Goal: Task Accomplishment & Management: Use online tool/utility

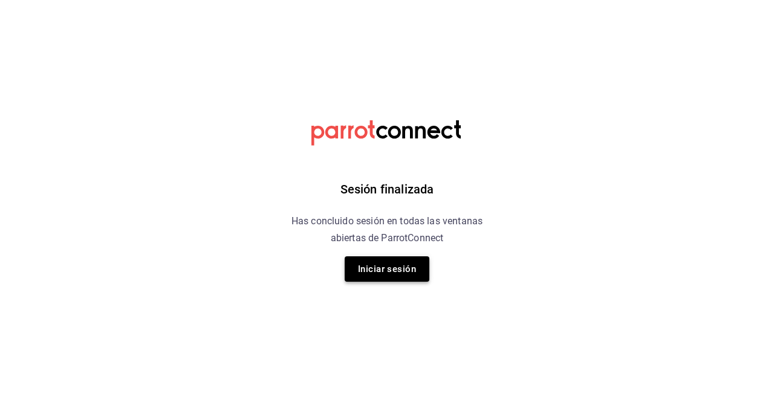
click at [403, 268] on button "Iniciar sesión" at bounding box center [386, 268] width 85 height 25
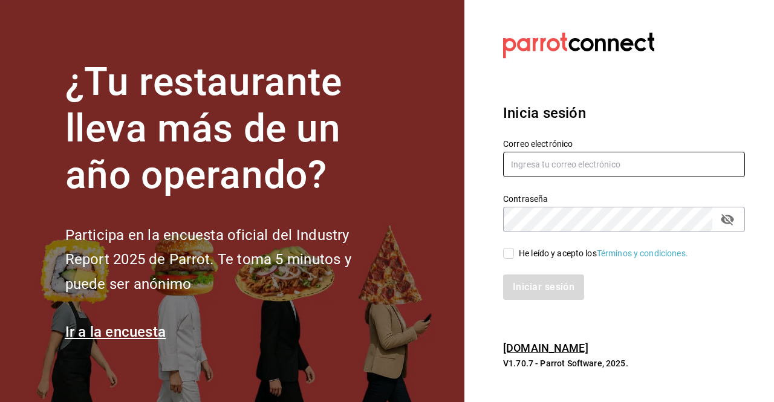
click at [566, 164] on input "text" at bounding box center [624, 164] width 242 height 25
type input "[PERSON_NAME][EMAIL_ADDRESS][PERSON_NAME][DOMAIN_NAME]"
click at [512, 254] on input "He leído y acepto los Términos y condiciones." at bounding box center [508, 253] width 11 height 11
checkbox input "true"
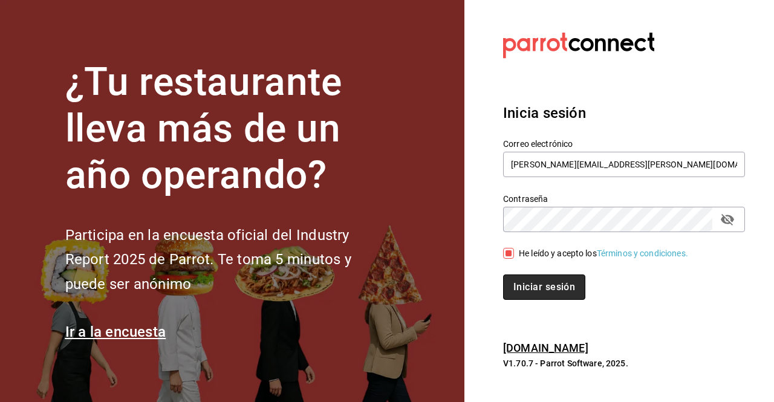
click at [535, 282] on button "Iniciar sesión" at bounding box center [544, 286] width 82 height 25
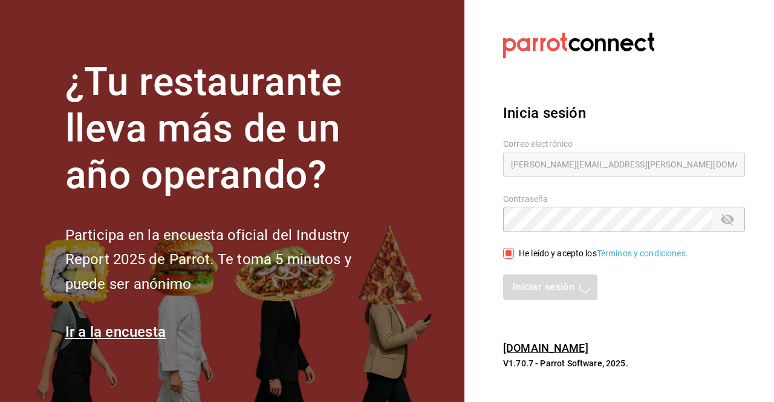
click at [624, 145] on label "Correo electrónico" at bounding box center [624, 144] width 242 height 8
click at [597, 119] on h3 "Inicia sesión" at bounding box center [624, 113] width 242 height 22
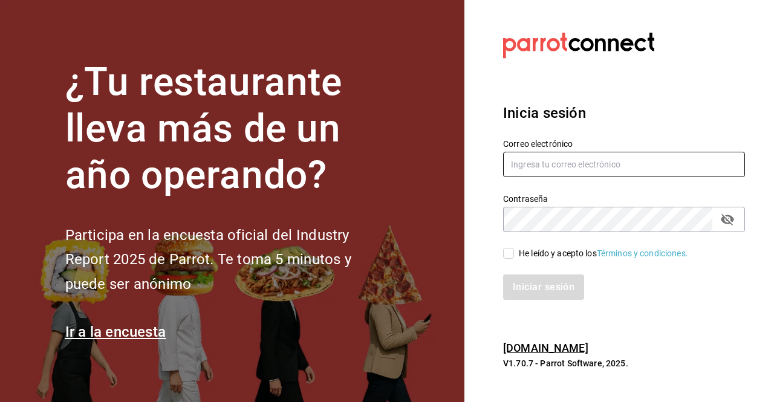
click at [555, 161] on input "text" at bounding box center [624, 164] width 242 height 25
type input "[PERSON_NAME][EMAIL_ADDRESS][PERSON_NAME][DOMAIN_NAME]"
click at [510, 250] on input "He leído y acepto los Términos y condiciones." at bounding box center [508, 253] width 11 height 11
checkbox input "true"
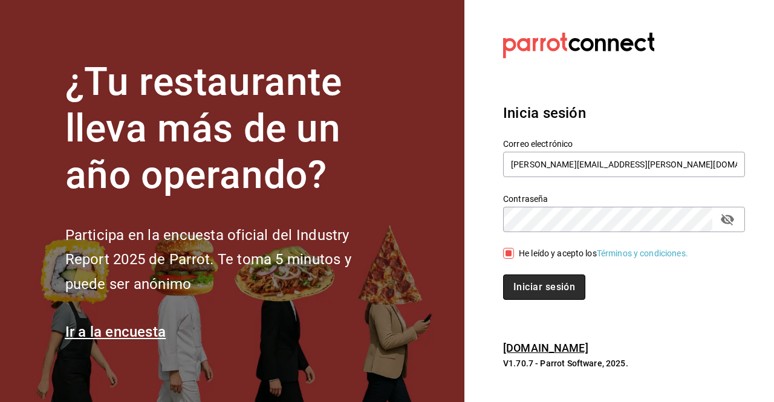
click at [544, 288] on button "Iniciar sesión" at bounding box center [544, 286] width 82 height 25
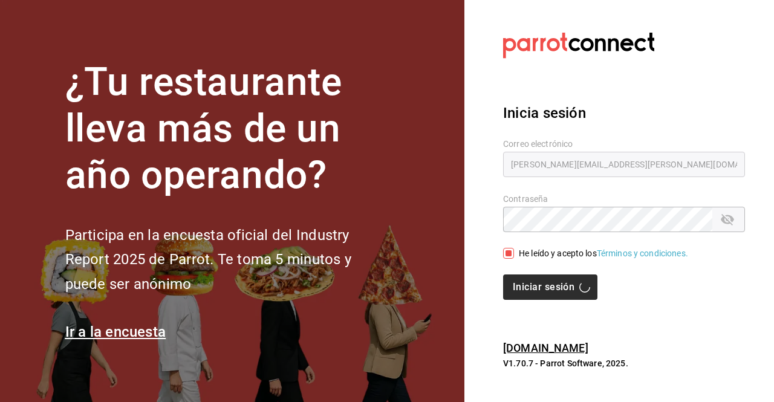
click at [544, 288] on div "Iniciar sesión" at bounding box center [624, 286] width 242 height 25
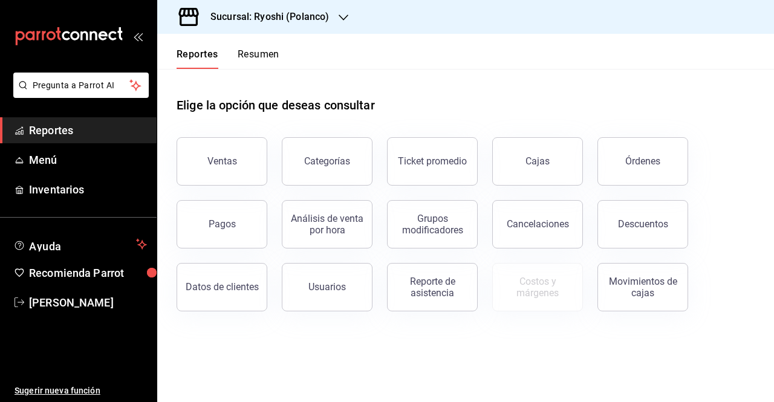
click at [337, 20] on div "Sucursal: Ryoshi (Polanco)" at bounding box center [260, 17] width 186 height 34
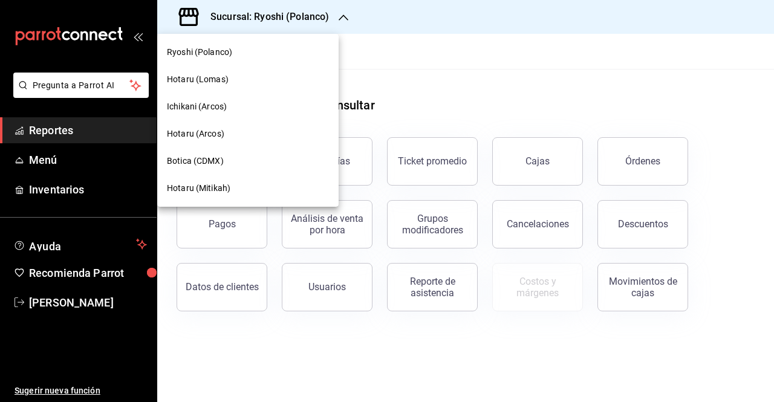
click at [204, 80] on span "Hotaru (Lomas)" at bounding box center [198, 79] width 62 height 13
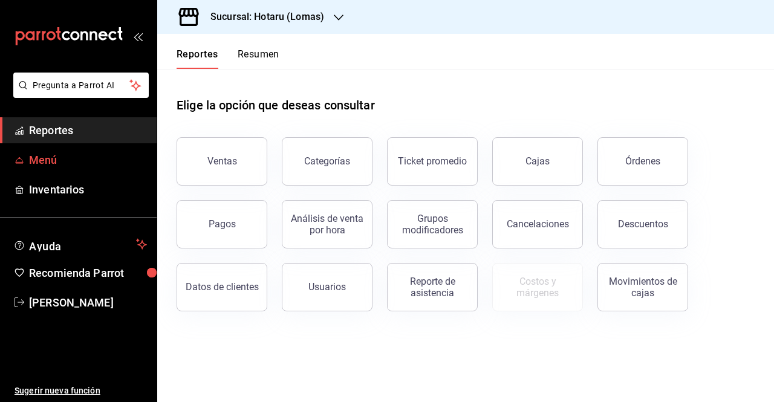
click at [58, 149] on link "Menú" at bounding box center [78, 160] width 157 height 26
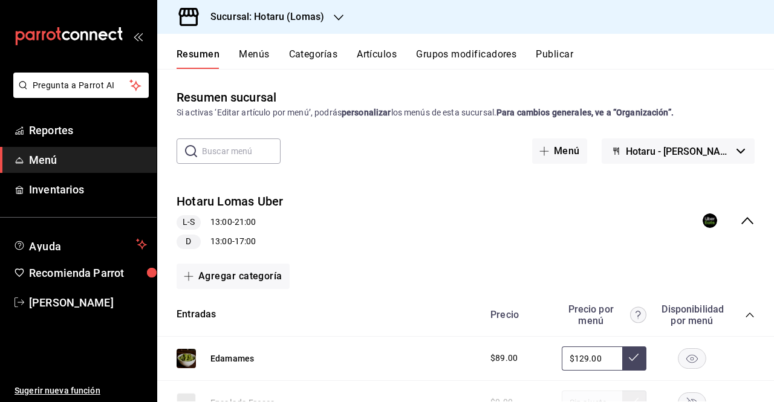
click at [268, 50] on button "Menús" at bounding box center [254, 58] width 30 height 21
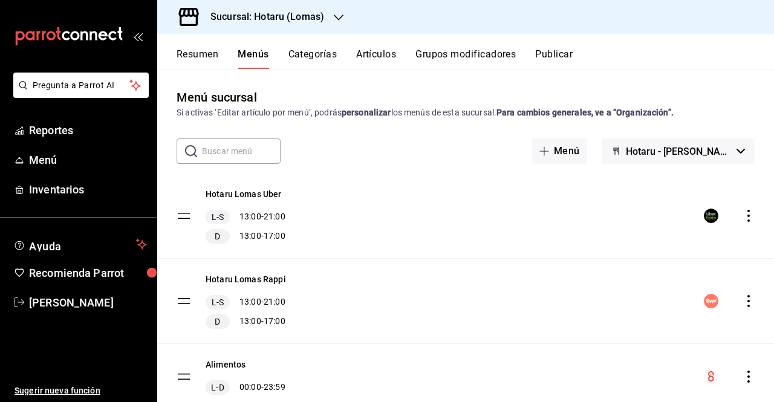
click at [464, 50] on button "Grupos modificadores" at bounding box center [465, 58] width 100 height 21
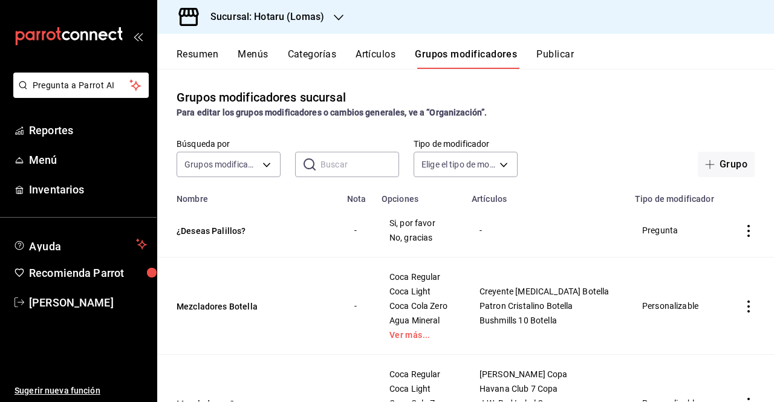
click at [272, 55] on div "Resumen Menús Categorías Artículos Grupos modificadores Publicar" at bounding box center [474, 58] width 597 height 21
click at [260, 54] on button "Menús" at bounding box center [253, 58] width 30 height 21
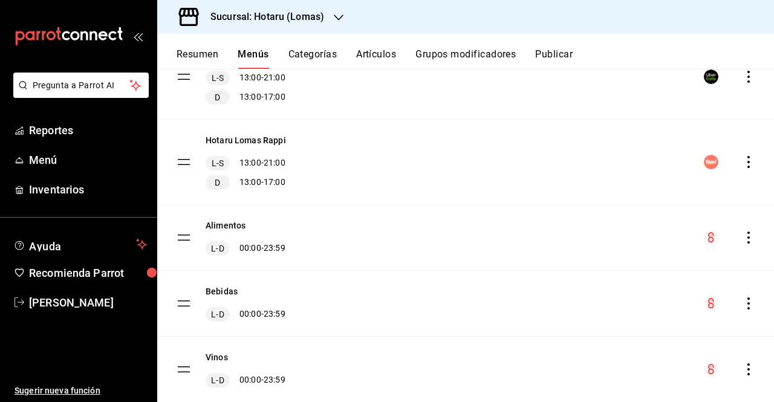
scroll to position [141, 0]
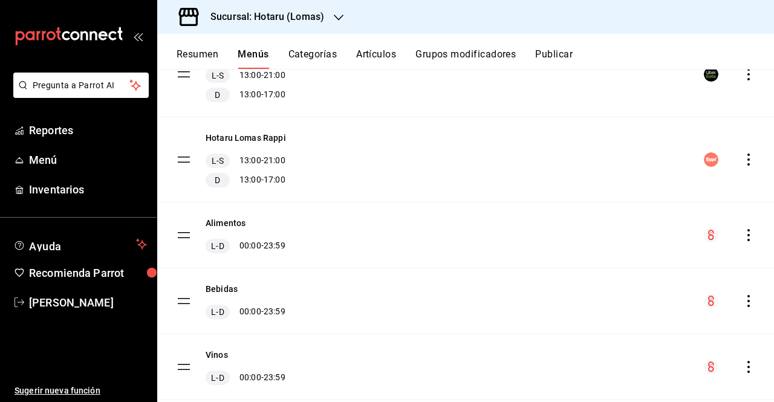
click at [742, 238] on icon "actions" at bounding box center [748, 235] width 12 height 12
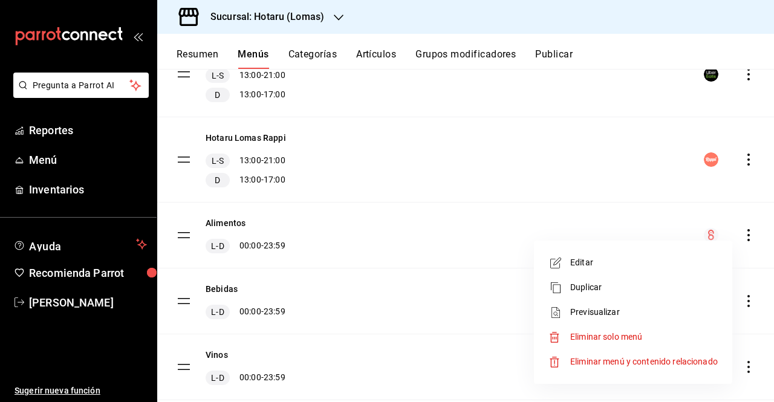
click at [627, 311] on span "Previsualizar" at bounding box center [643, 312] width 147 height 13
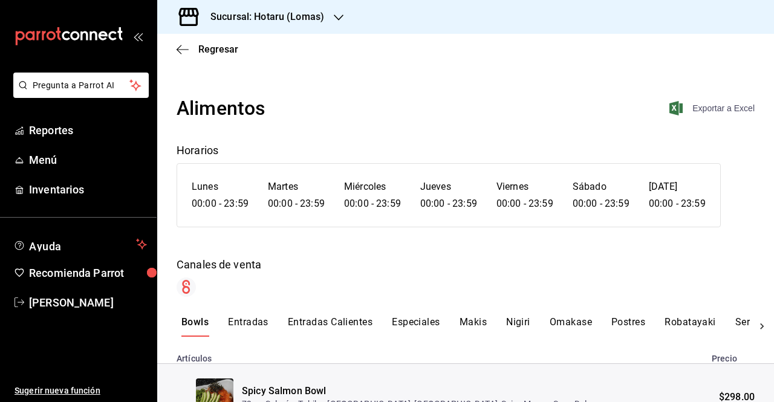
click at [682, 114] on span "Exportar a Excel" at bounding box center [712, 108] width 83 height 15
